Goal: Transaction & Acquisition: Purchase product/service

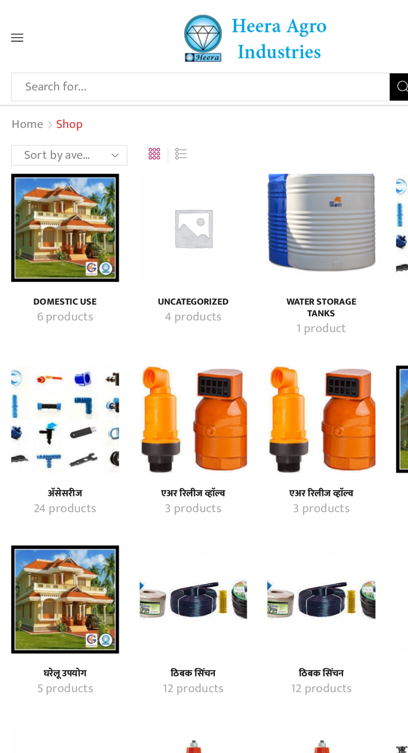
click at [66, 75] on link "Home" at bounding box center [64, 76] width 20 height 11
click at [69, 77] on link "Home" at bounding box center [64, 76] width 20 height 11
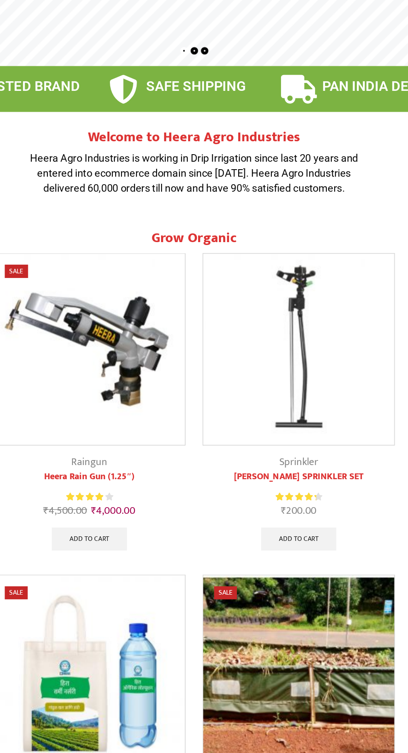
scroll to position [108, 0]
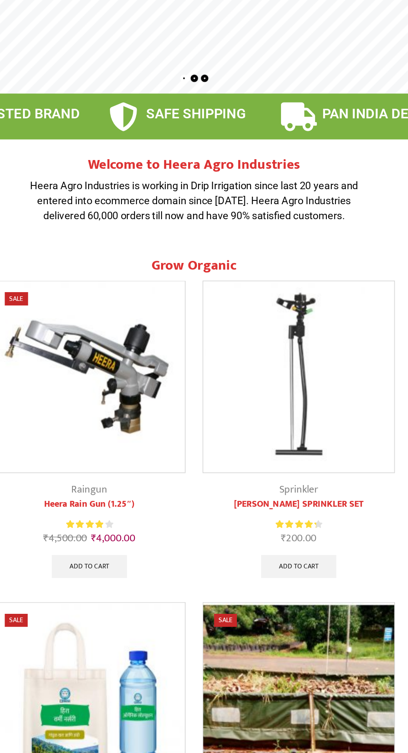
click at [329, 86] on span "PAN INDIA DELIVERY" at bounding box center [345, 83] width 96 height 12
click at [274, 82] on icon at bounding box center [280, 84] width 21 height 21
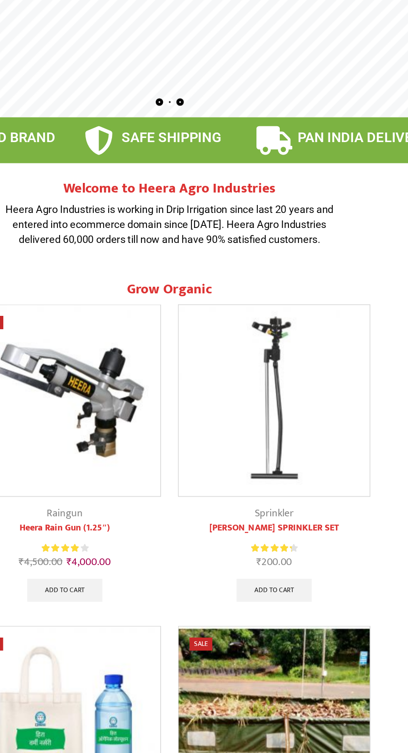
scroll to position [0, 0]
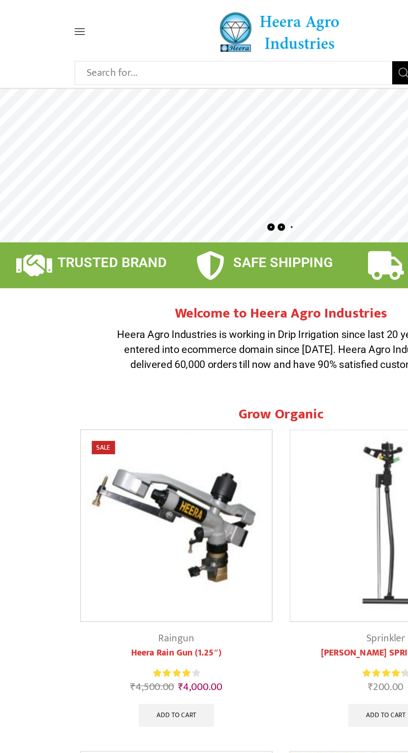
click at [197, 191] on span "SAFE SHIPPING" at bounding box center [206, 191] width 72 height 12
click at [56, 20] on icon at bounding box center [58, 23] width 8 height 8
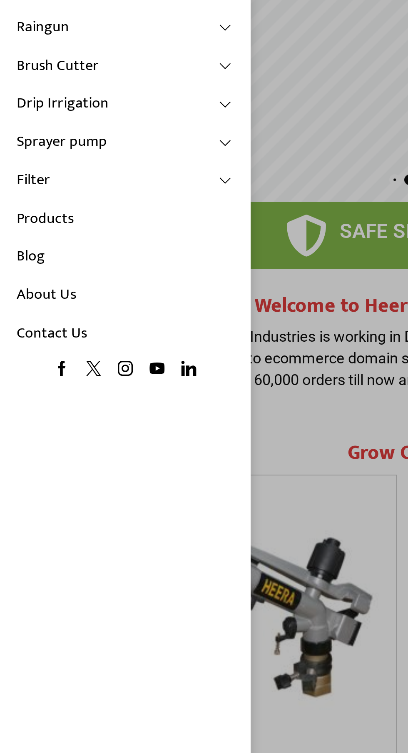
click at [108, 127] on link "Drip Irrigation" at bounding box center [62, 127] width 108 height 19
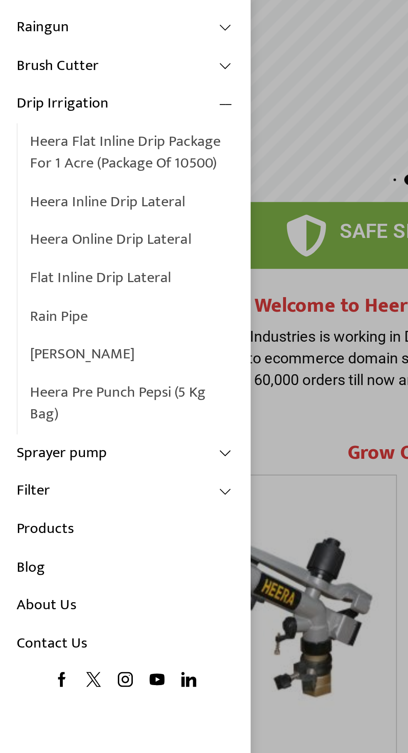
click at [94, 153] on link "Heera Flat Inline Drip Package For 1 Acre (Package of 10500)" at bounding box center [66, 152] width 102 height 30
